Goal: Task Accomplishment & Management: Manage account settings

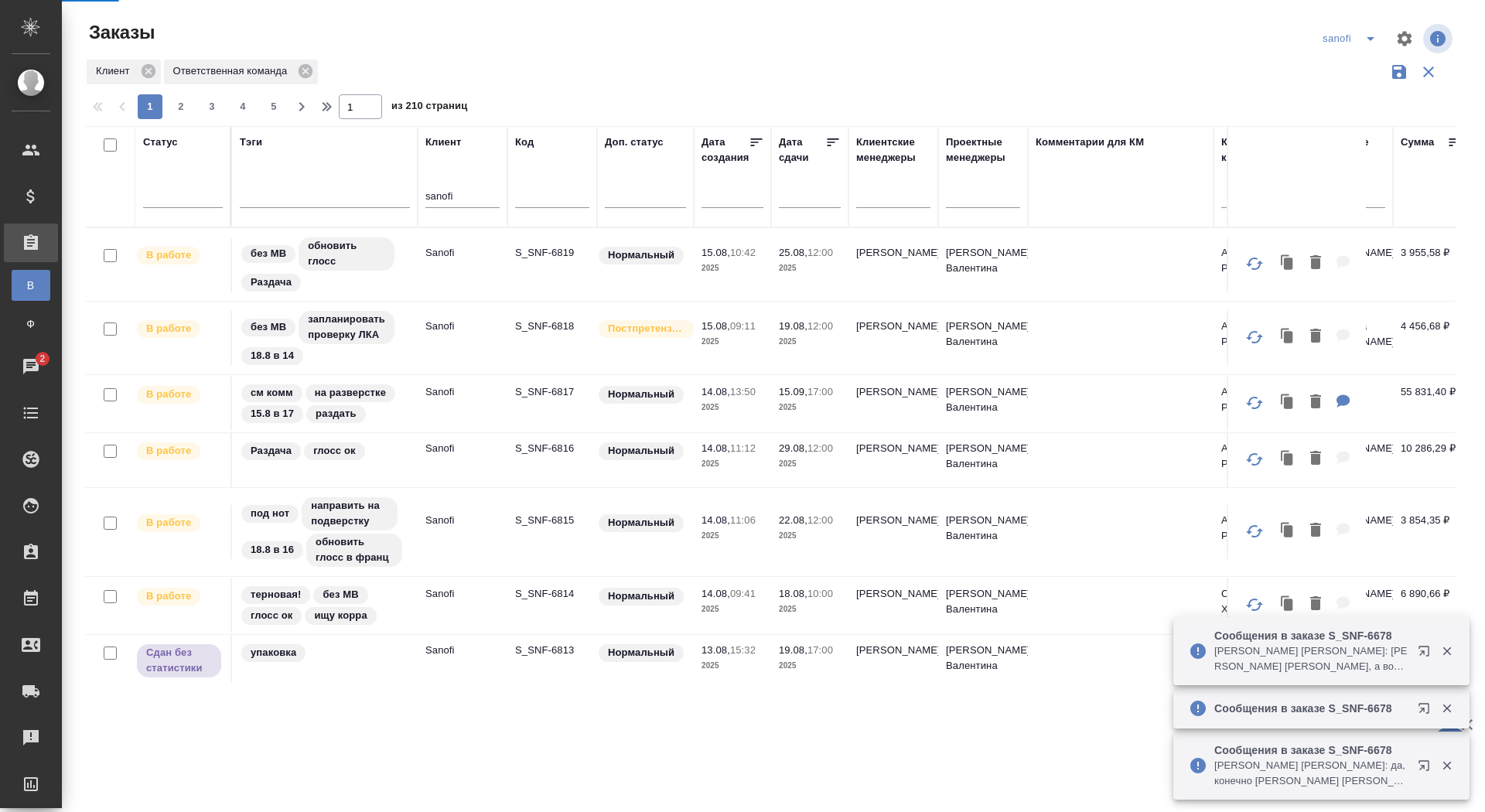
scroll to position [1102, 0]
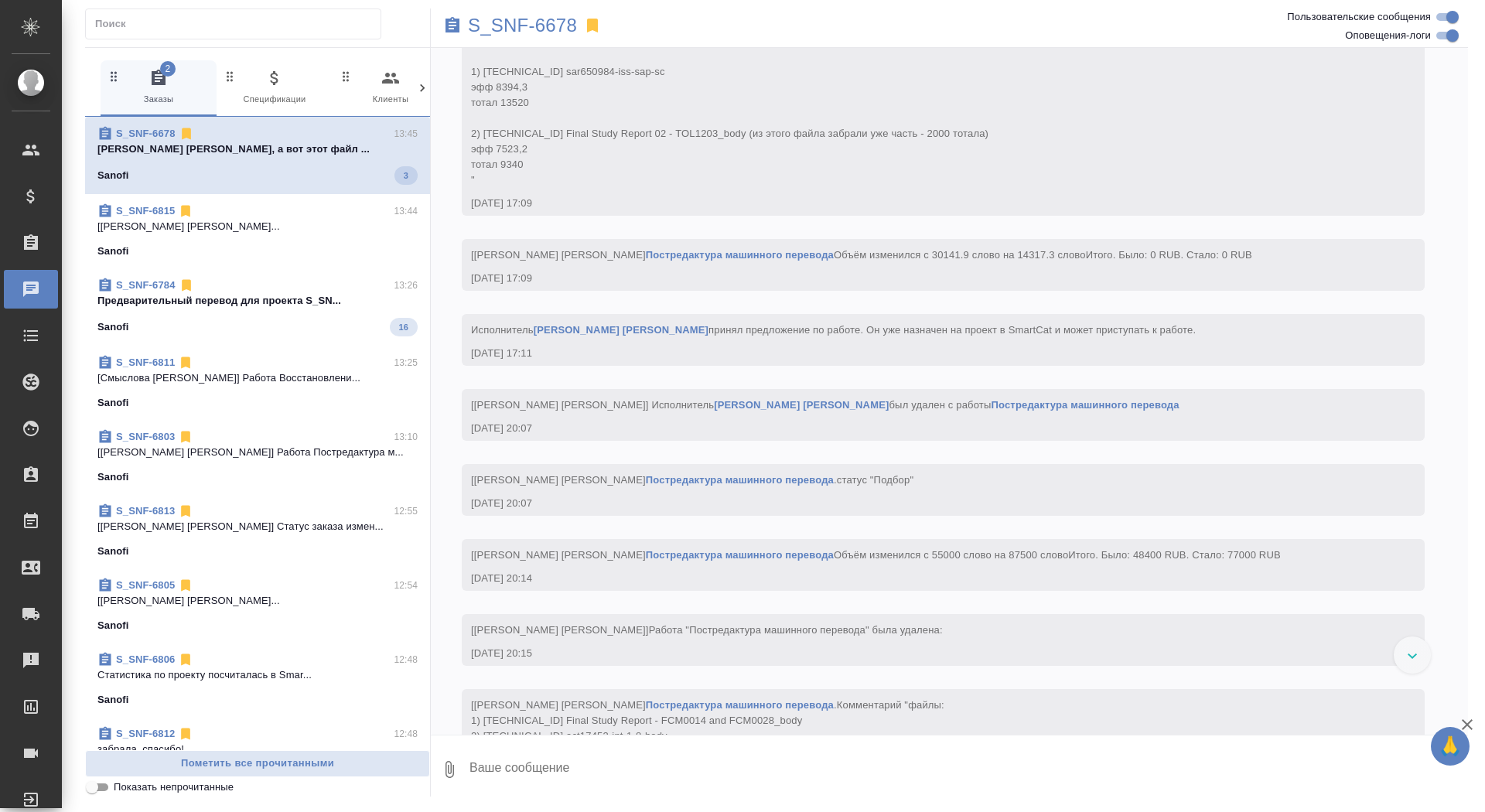
scroll to position [32048, 0]
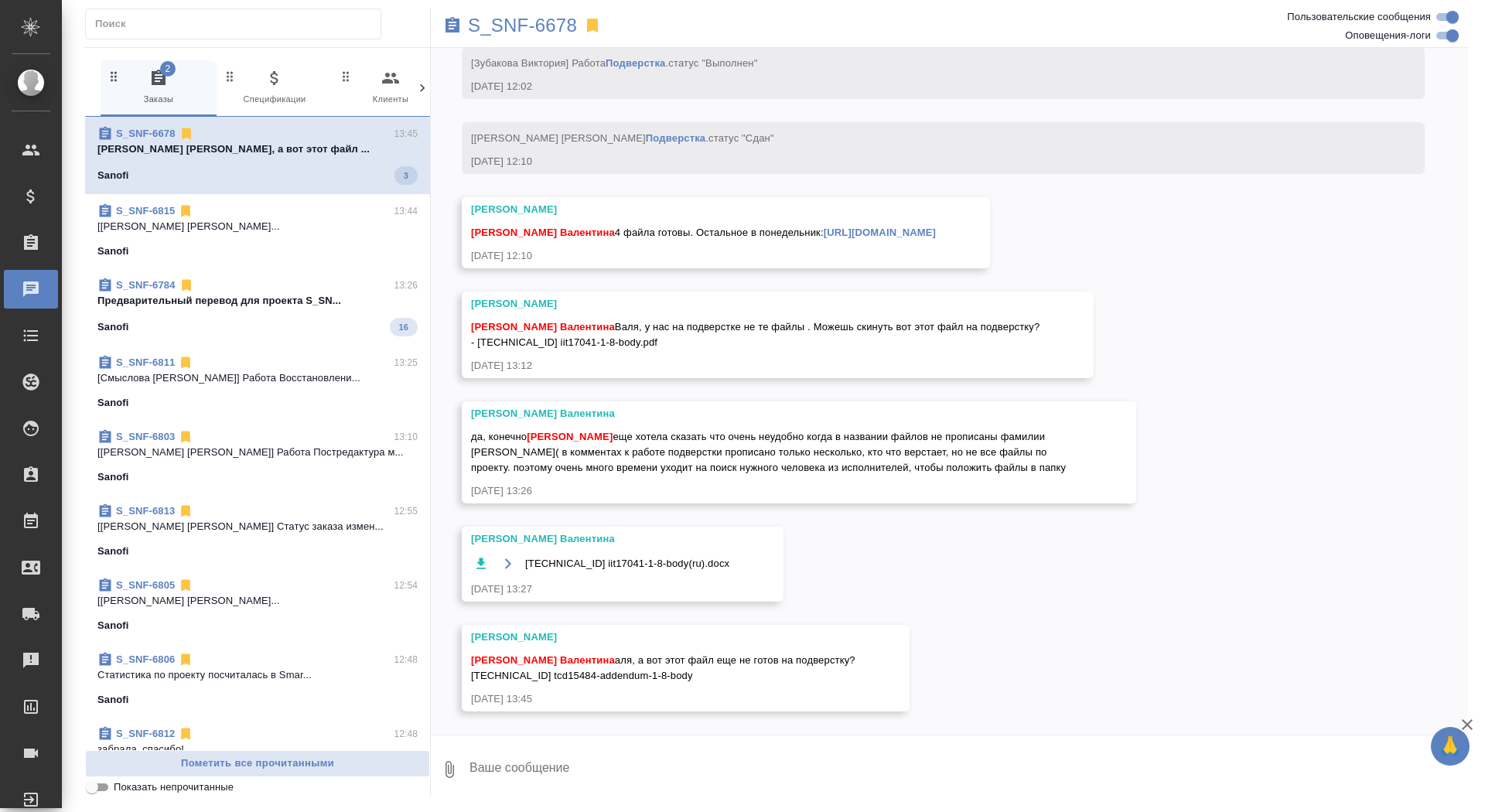
click at [336, 304] on p "Предварительный перевод для проекта S_SN..." at bounding box center [258, 301] width 320 height 16
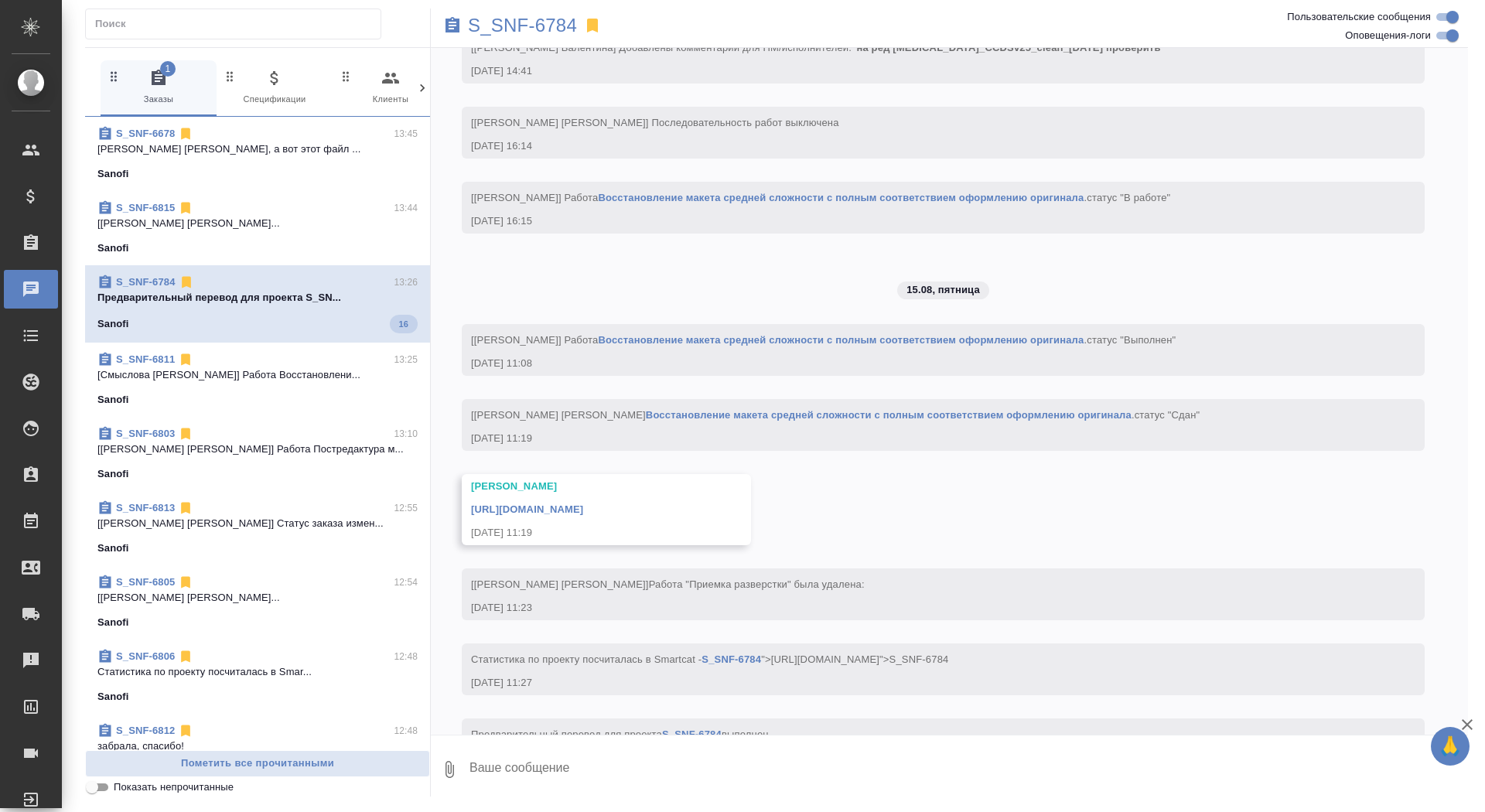
scroll to position [4703, 0]
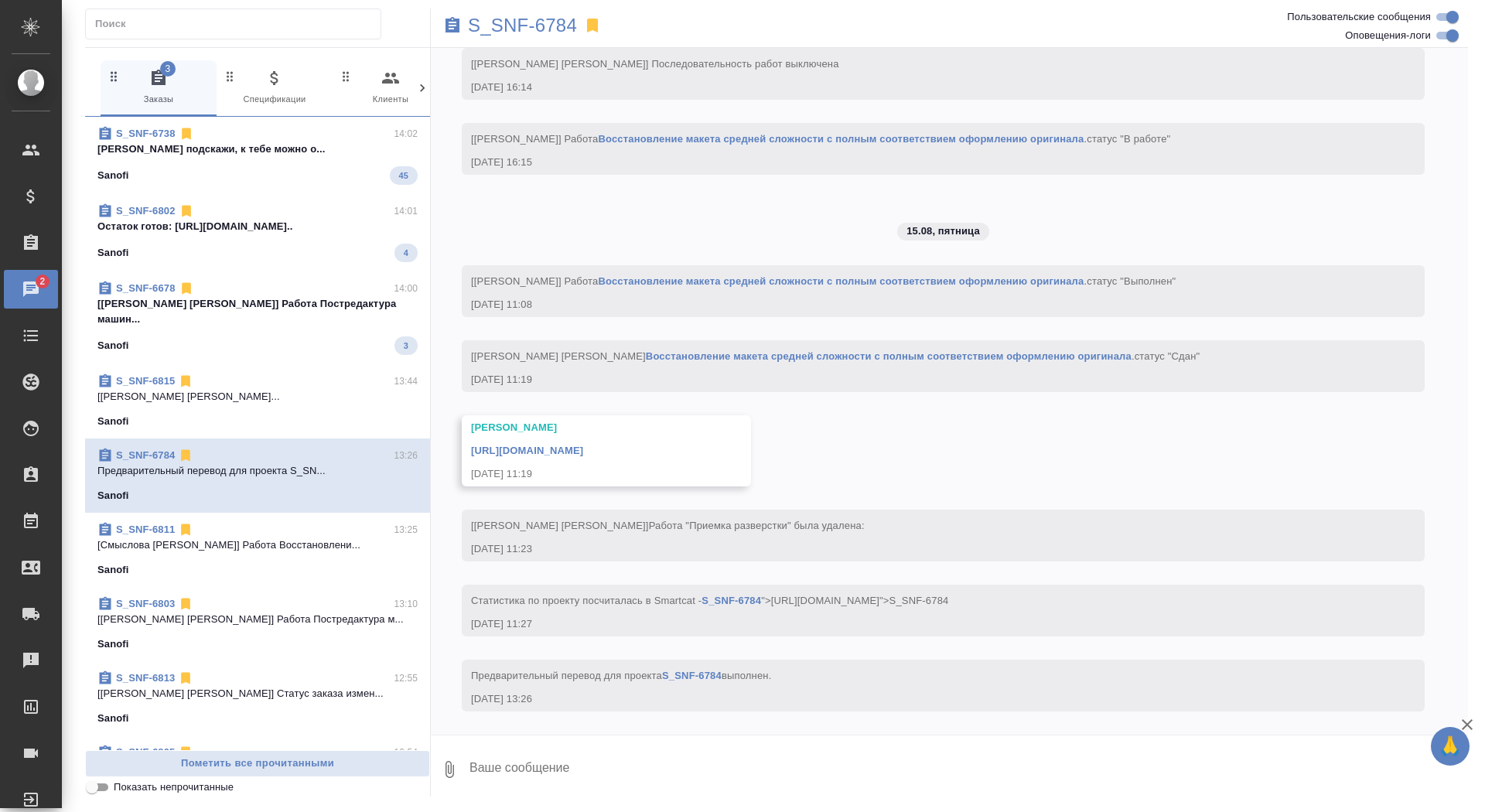
click at [332, 304] on p "[[PERSON_NAME] [PERSON_NAME]] Работа Постредактура машин..." at bounding box center [258, 311] width 320 height 31
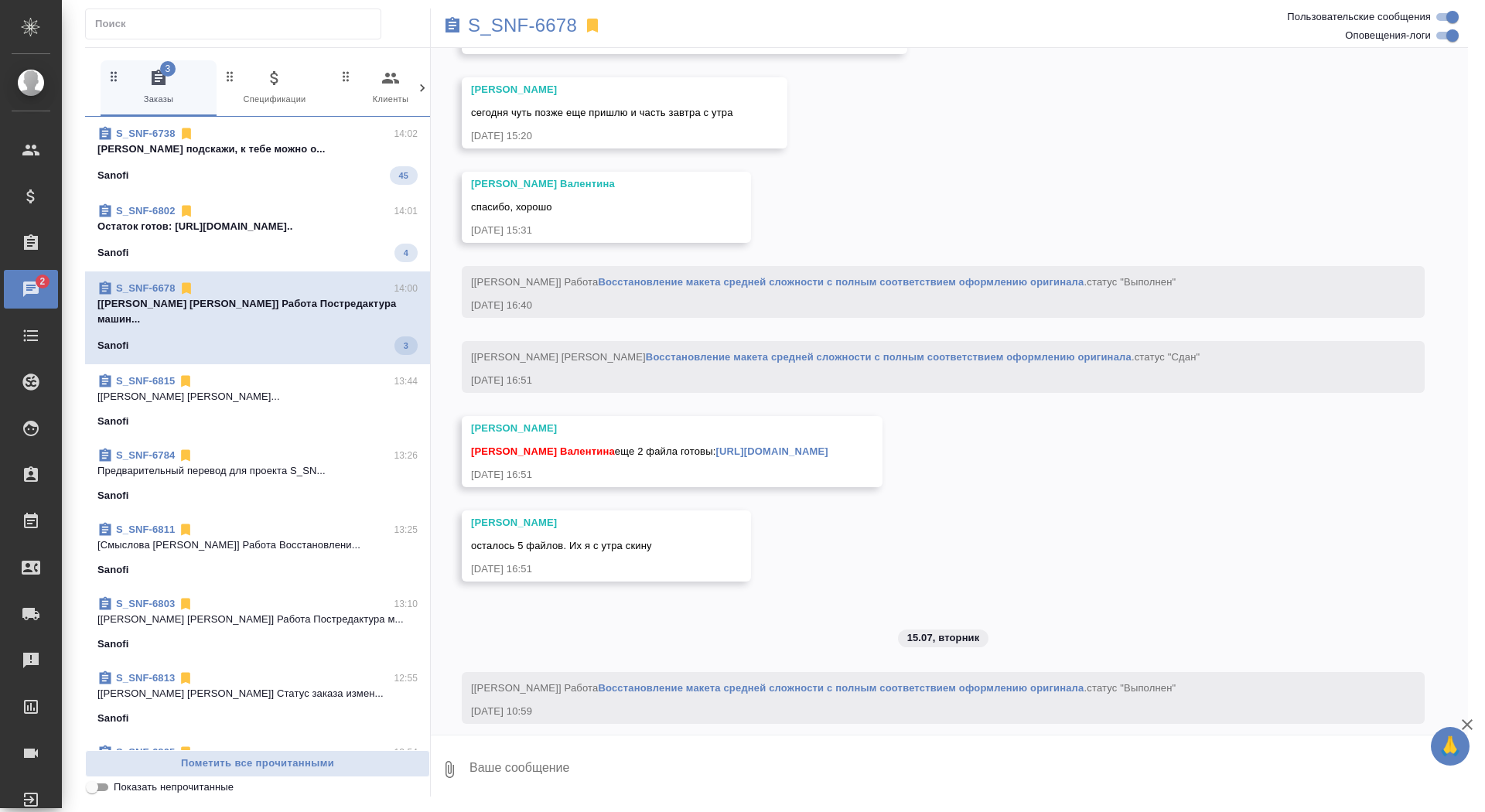
scroll to position [32339, 0]
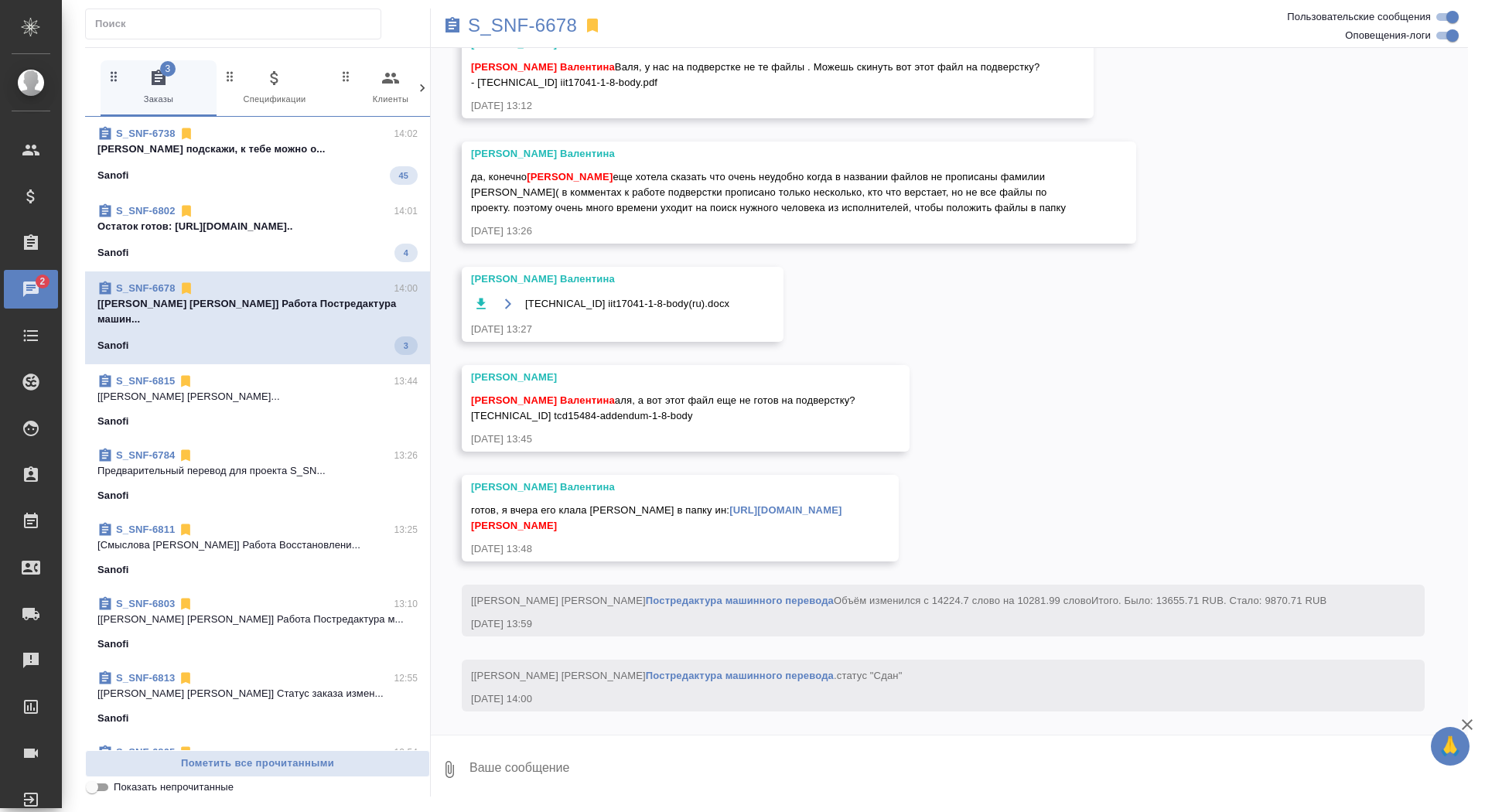
click at [330, 238] on span "S_SNF-6802 14:01 Остаток готов: [URL][DOMAIN_NAME].. Sanofi 4" at bounding box center [258, 233] width 320 height 59
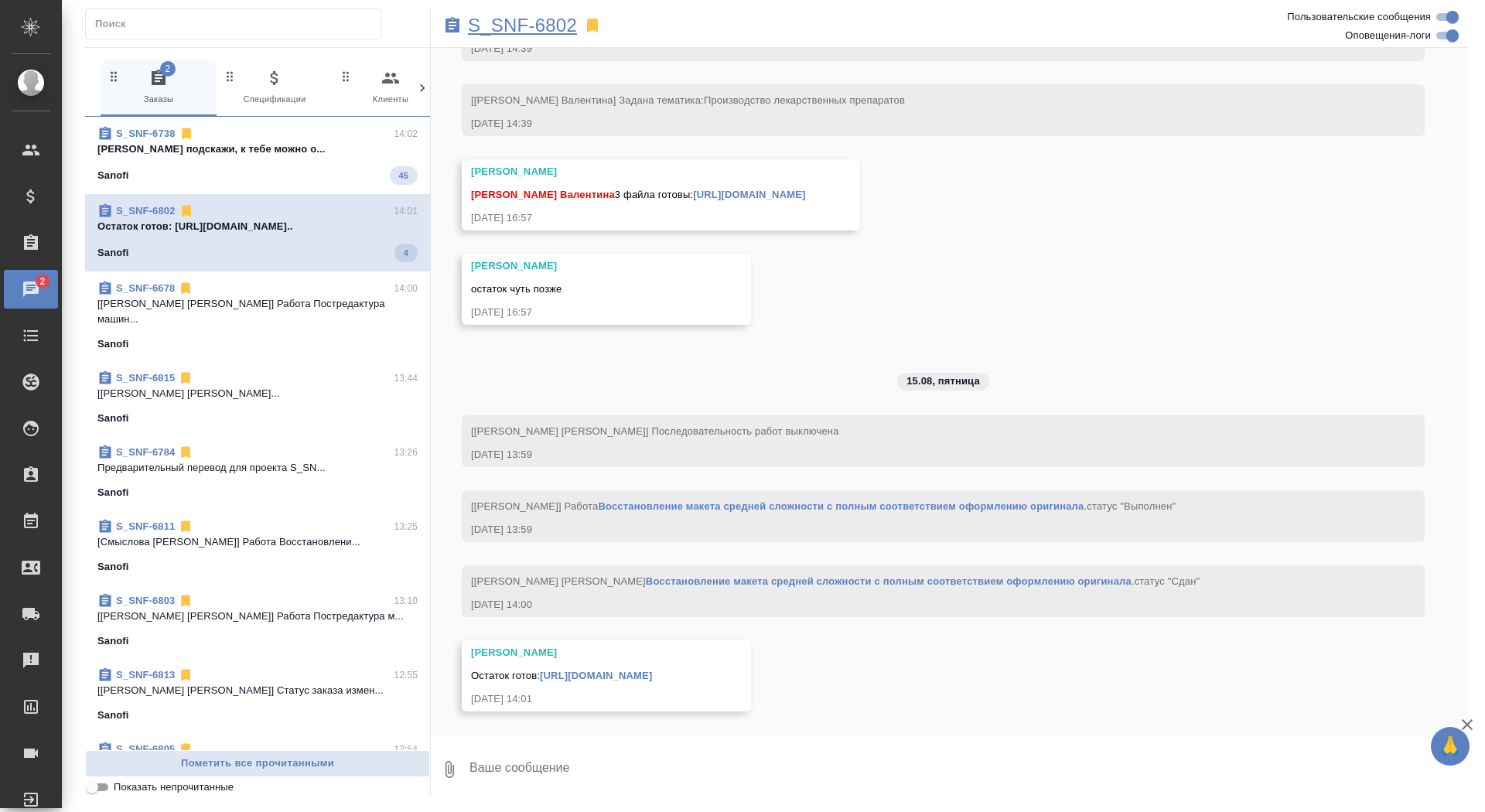
scroll to position [3004, 0]
click at [329, 154] on p "[PERSON_NAME] подскажи, к тебе можно о..." at bounding box center [258, 150] width 320 height 16
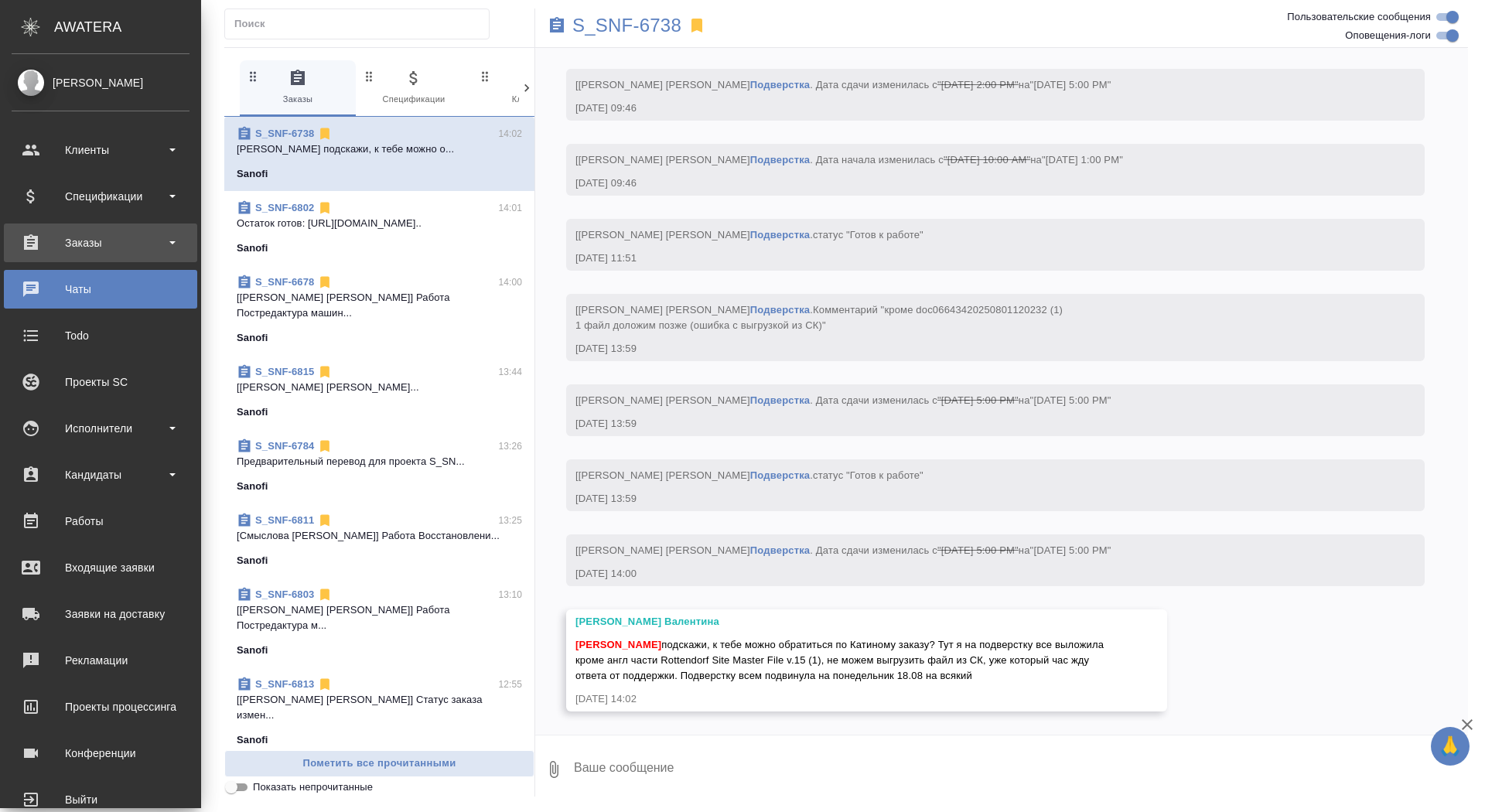
click at [78, 232] on div "Заказы" at bounding box center [100, 242] width 178 height 23
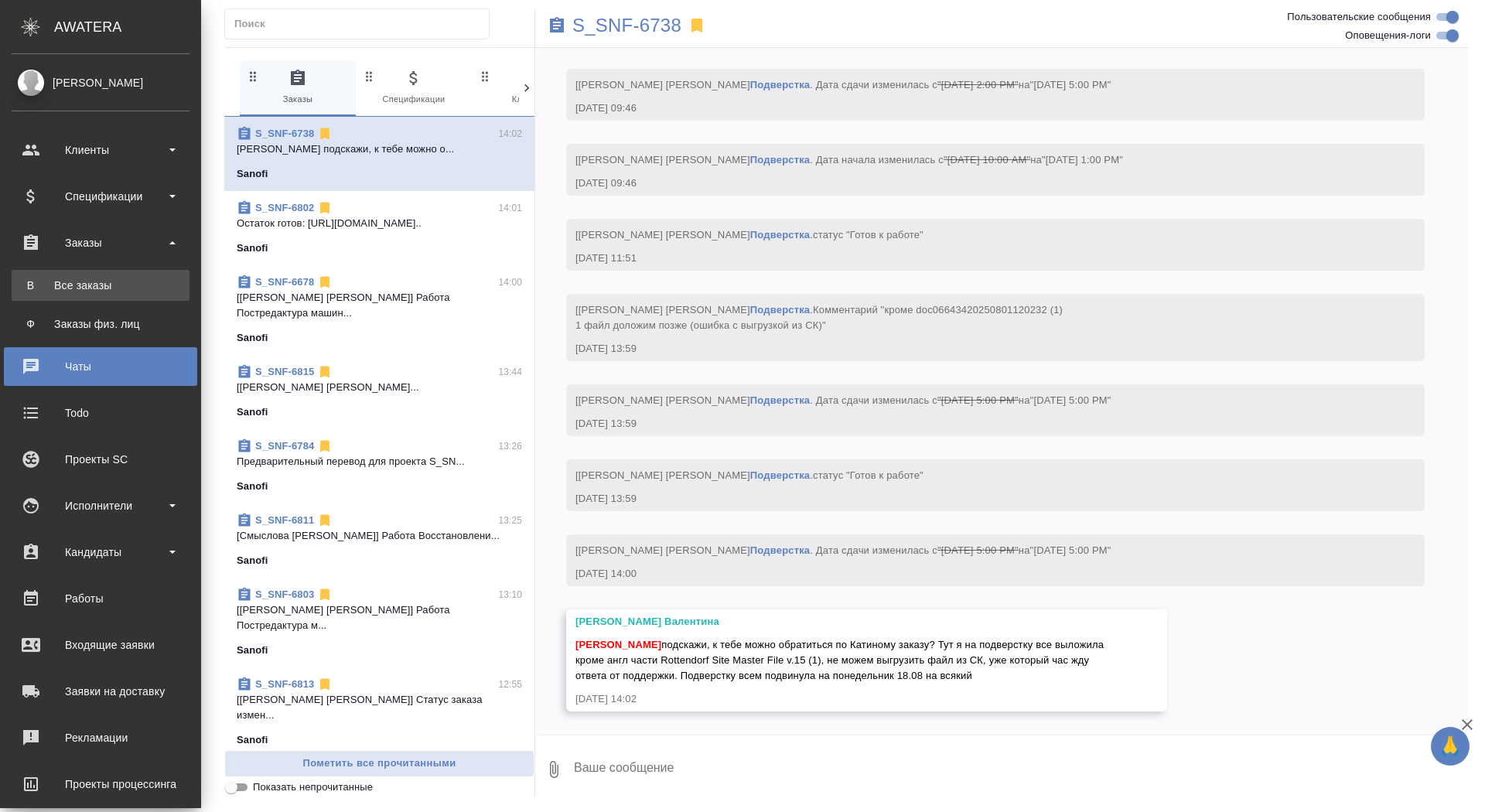
click at [77, 281] on div "Все заказы" at bounding box center [100, 285] width 163 height 16
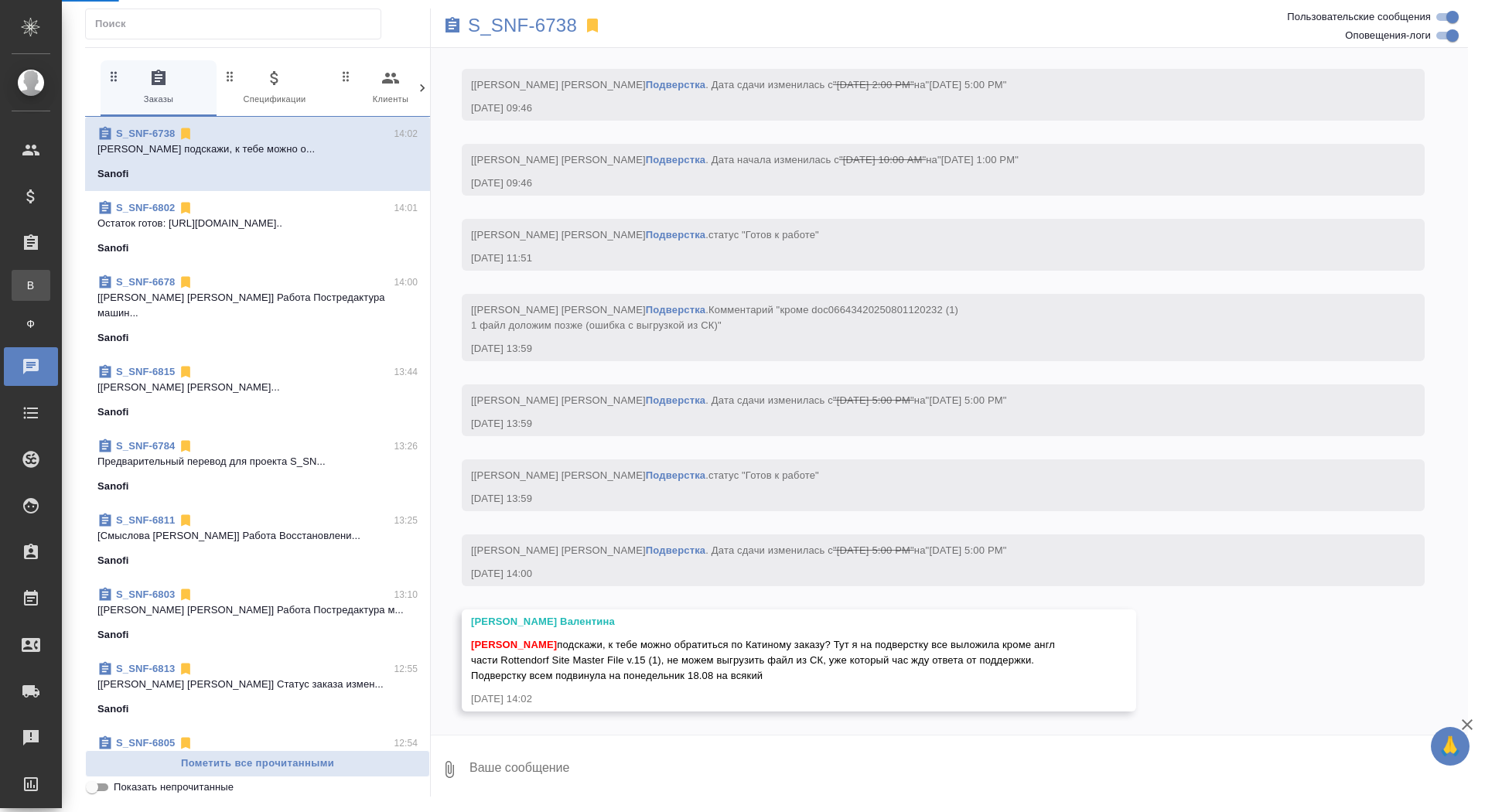
scroll to position [18456, 0]
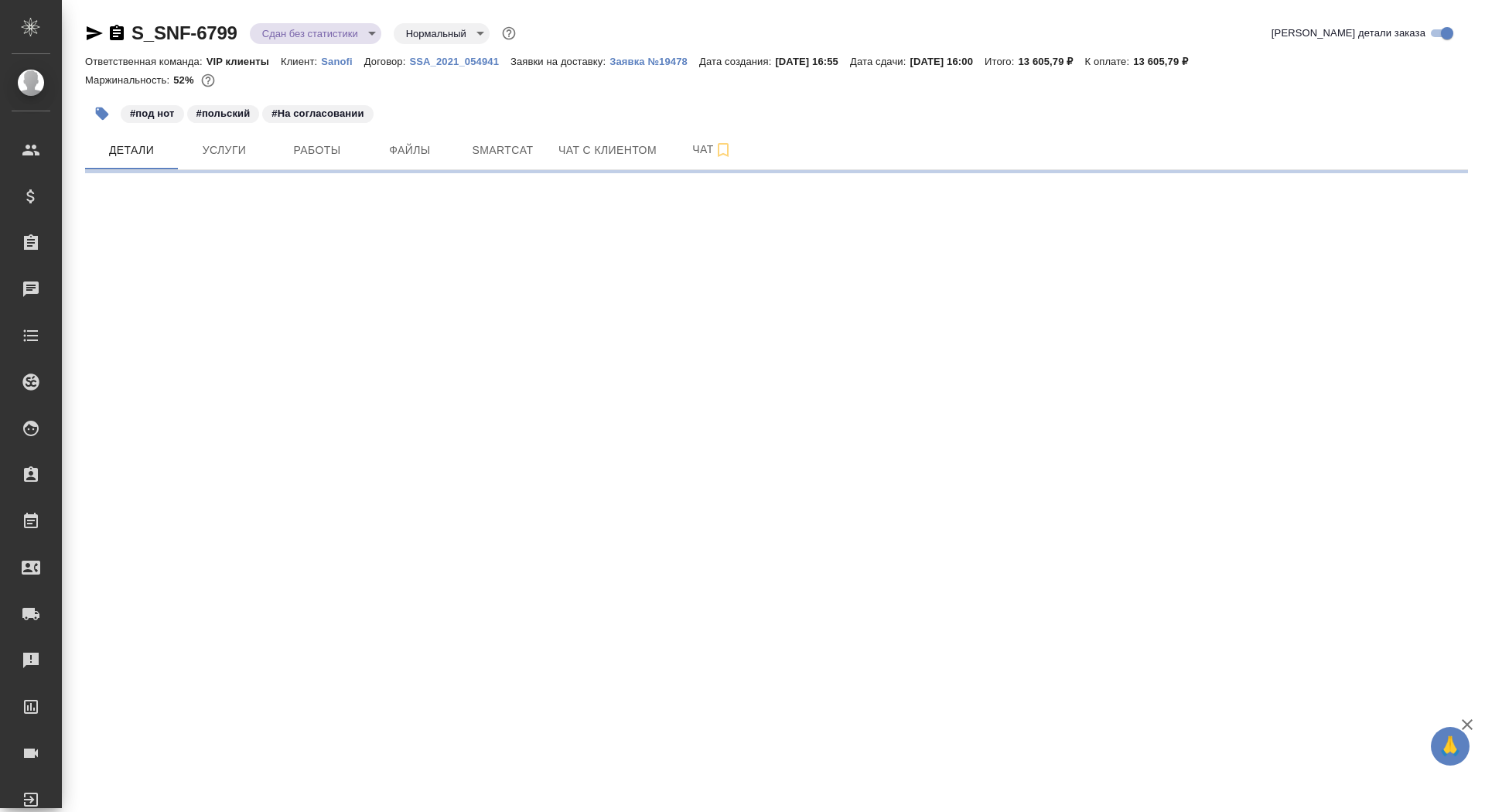
select select "RU"
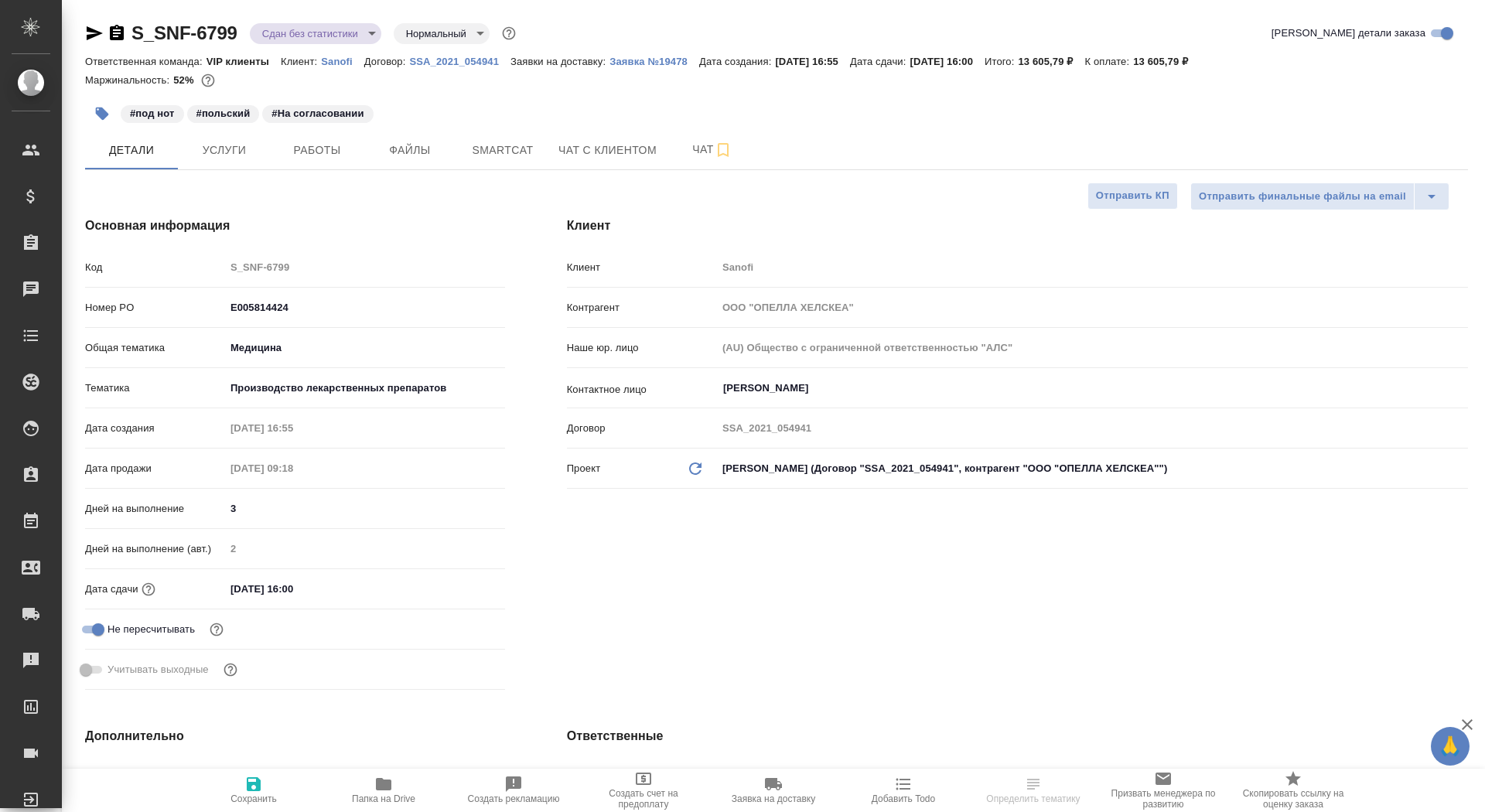
type textarea "x"
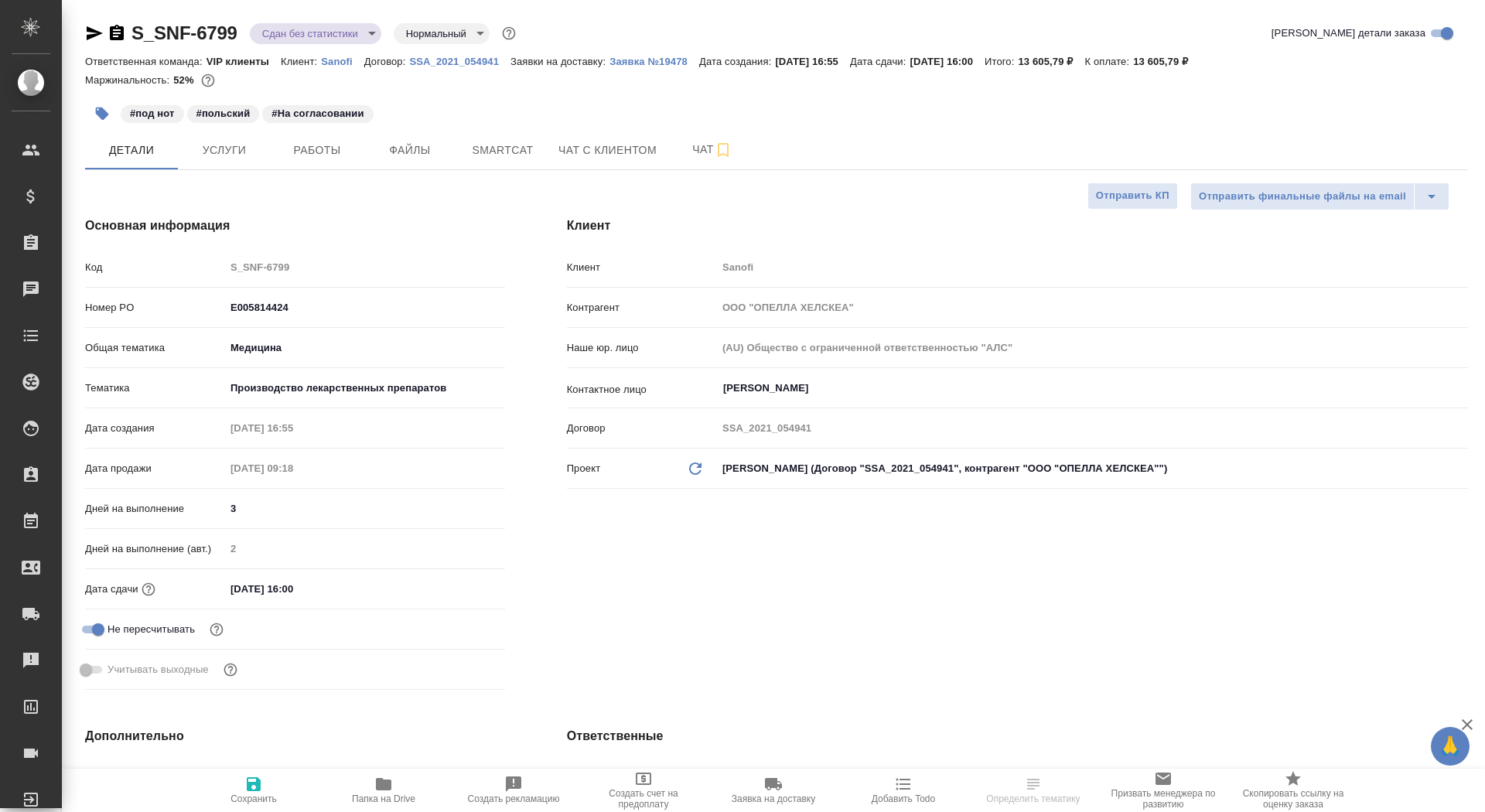
type textarea "x"
click at [410, 150] on span "Файлы" at bounding box center [410, 150] width 74 height 19
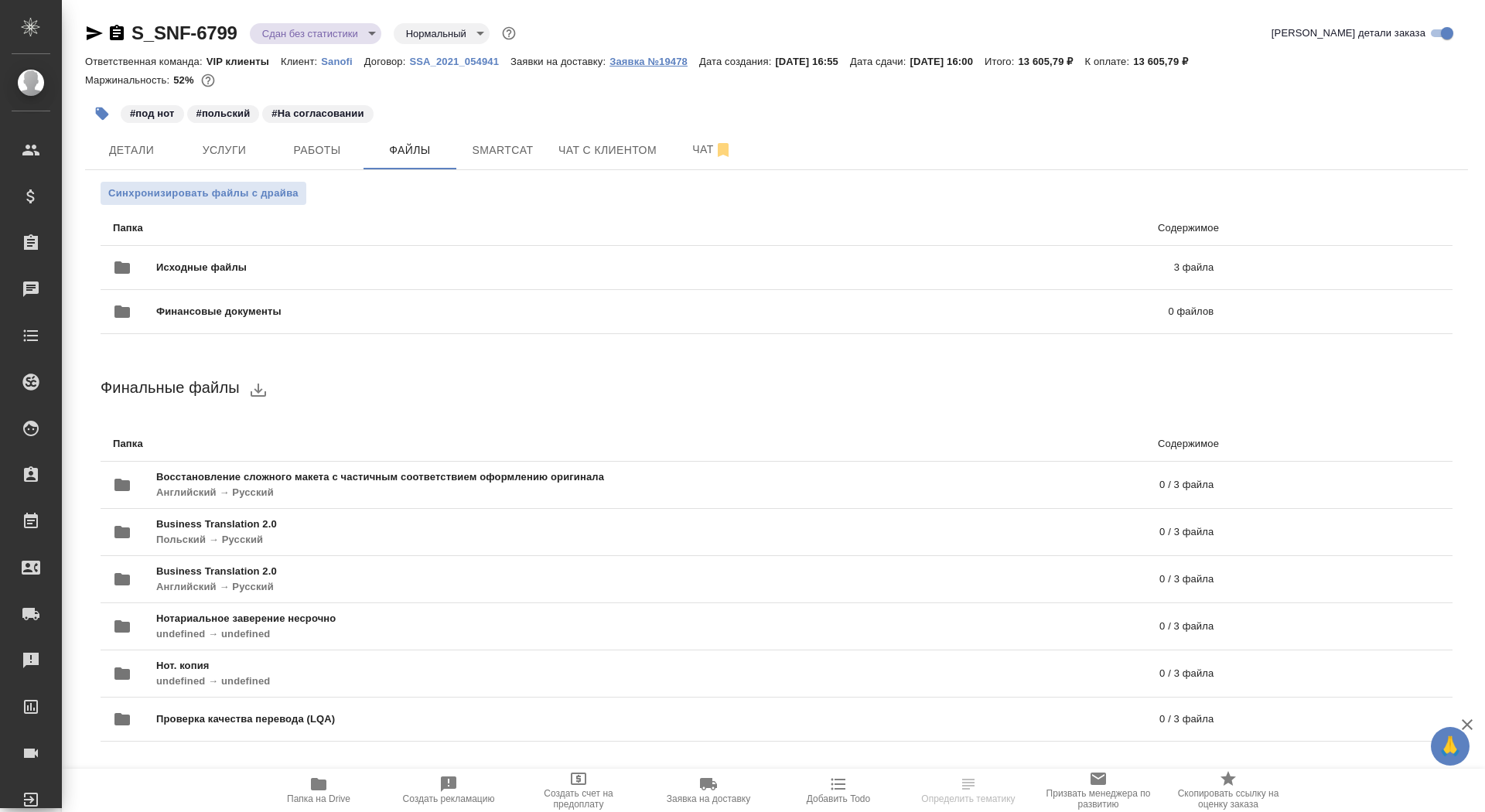
click at [654, 63] on p "Заявка №19478" at bounding box center [655, 61] width 90 height 11
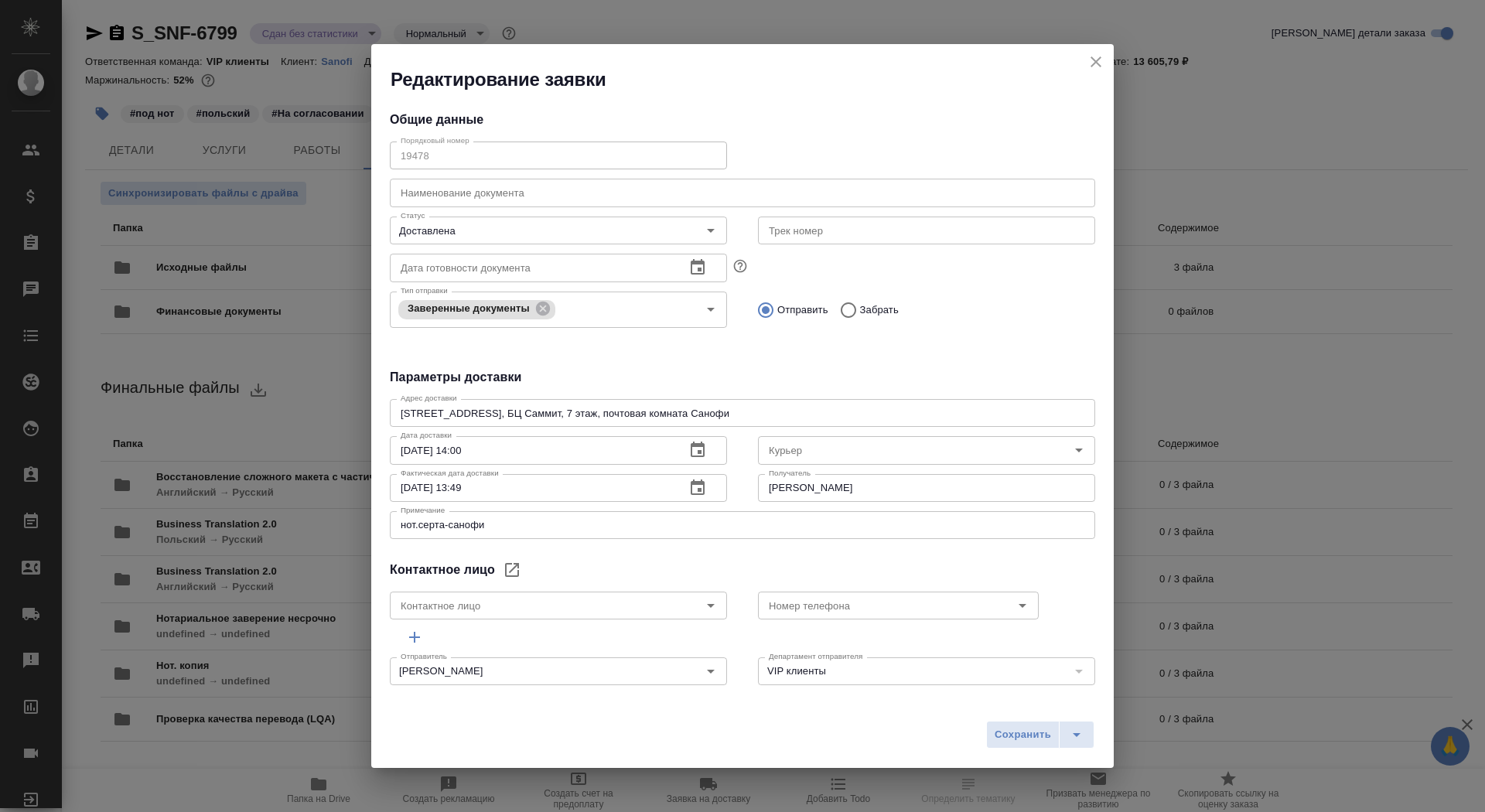
type input "[PERSON_NAME]"
click at [1089, 61] on icon "close" at bounding box center [1095, 61] width 18 height 18
